Goal: Browse casually

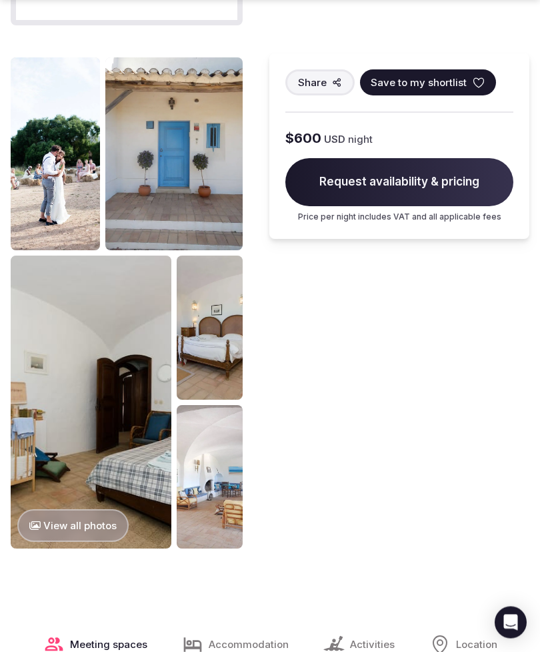
click at [101, 524] on button "View all photos" at bounding box center [72, 526] width 111 height 33
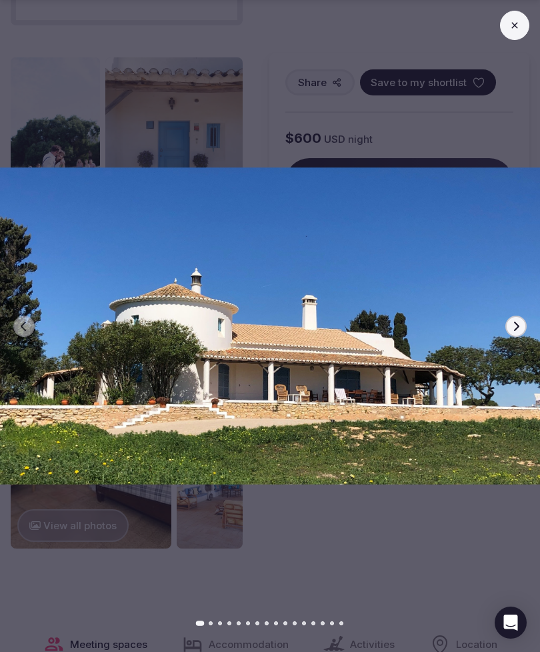
click at [512, 337] on button "Next slide" at bounding box center [516, 326] width 21 height 21
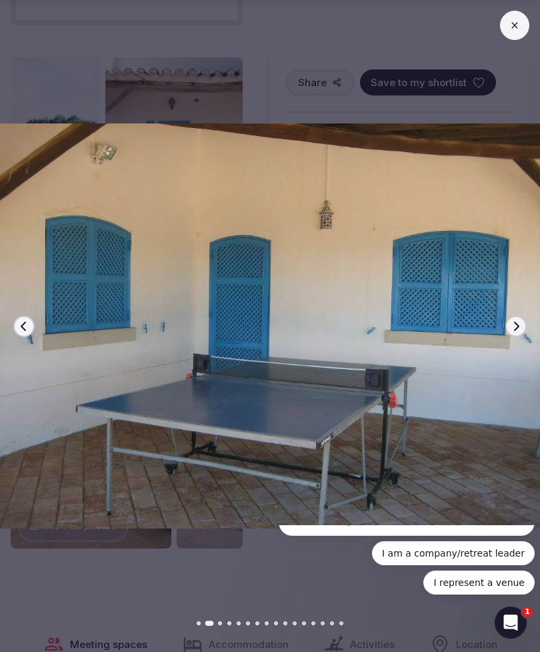
scroll to position [0, 0]
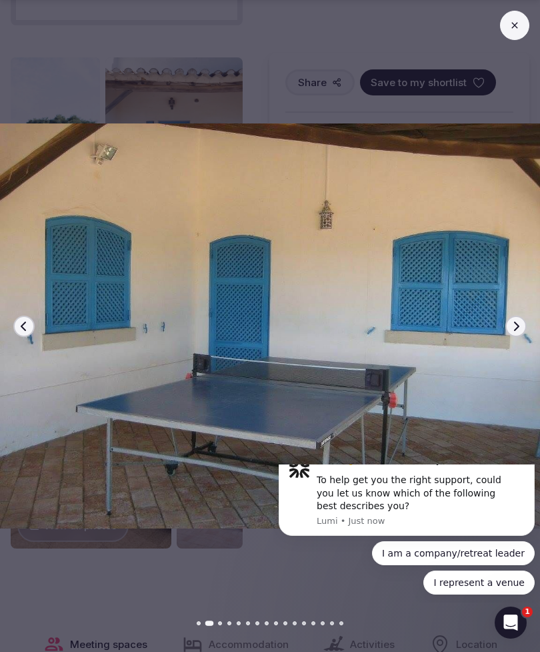
click at [514, 332] on icon "button" at bounding box center [516, 326] width 11 height 11
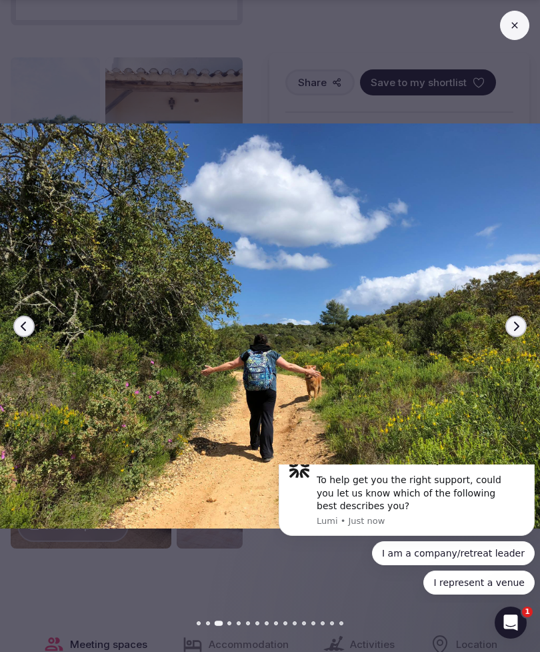
click at [518, 332] on icon "button" at bounding box center [516, 326] width 11 height 11
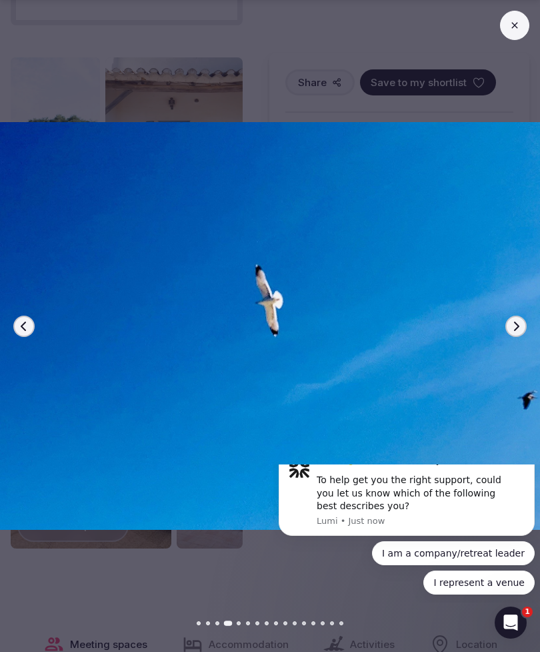
click at [520, 332] on icon "button" at bounding box center [516, 326] width 11 height 11
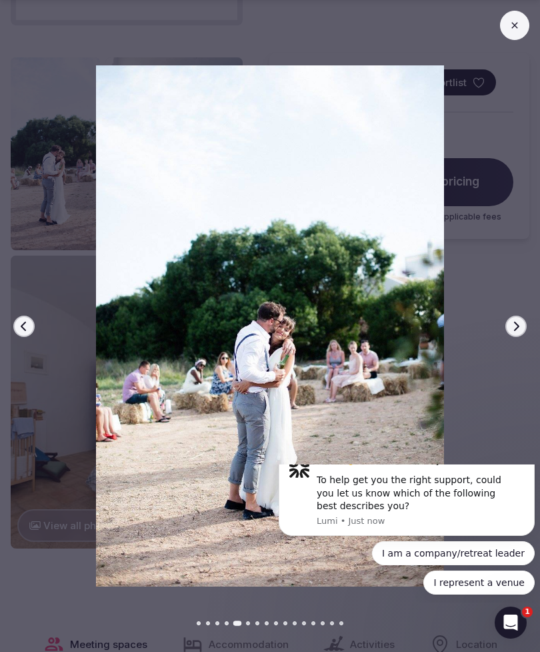
click at [516, 337] on button "Next slide" at bounding box center [516, 326] width 21 height 21
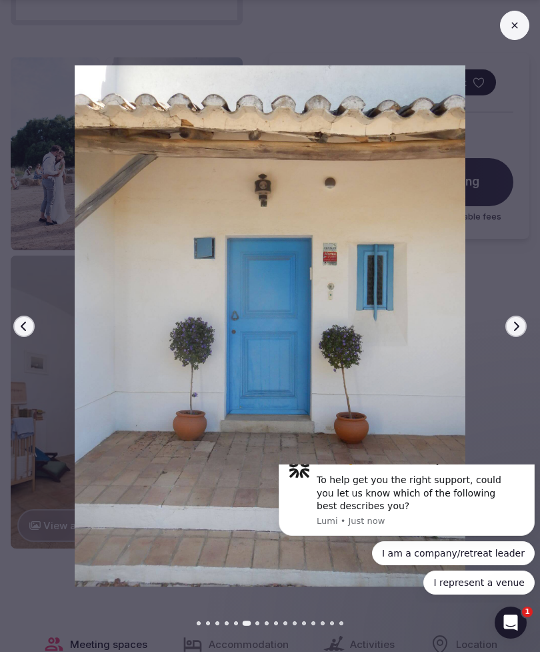
click at [517, 464] on icon "Dismiss notification" at bounding box center [517, 460] width 7 height 7
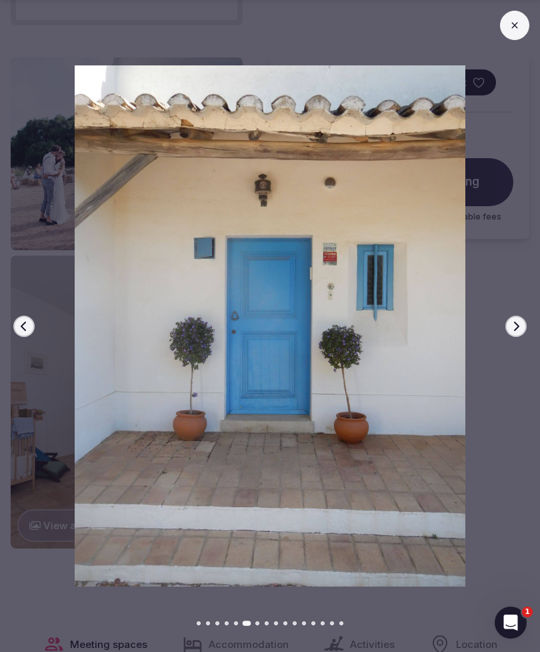
click at [514, 332] on icon "button" at bounding box center [516, 326] width 11 height 11
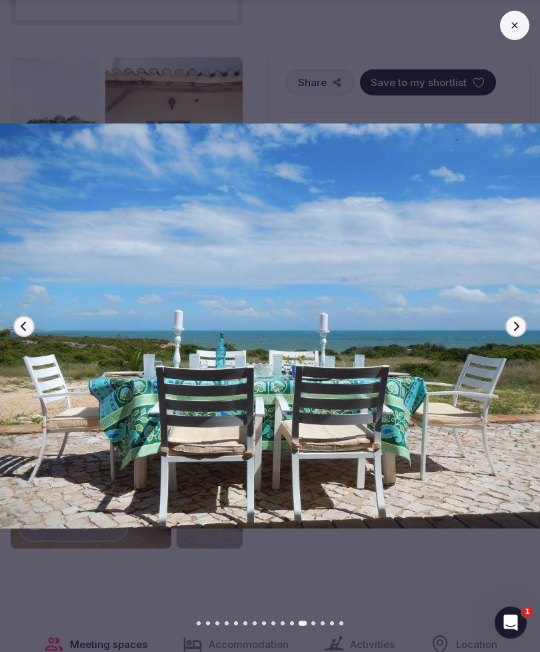
click at [97, 520] on img at bounding box center [270, 326] width 540 height 522
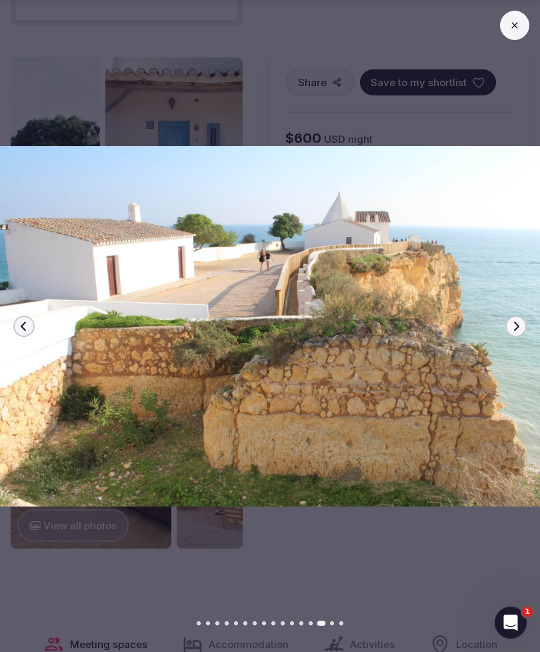
click at [517, 31] on button at bounding box center [514, 25] width 29 height 29
